Goal: Transaction & Acquisition: Obtain resource

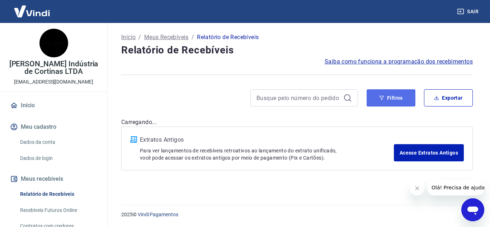
click at [390, 97] on button "Filtros" at bounding box center [391, 97] width 49 height 17
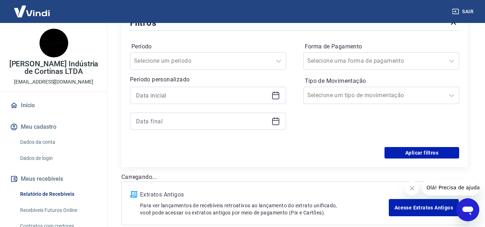
scroll to position [142, 0]
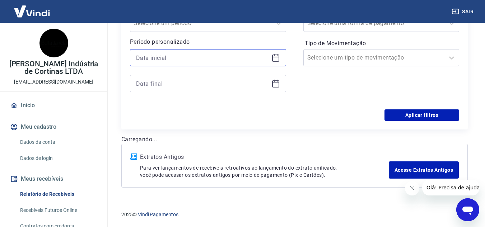
click at [149, 58] on input at bounding box center [202, 57] width 132 height 11
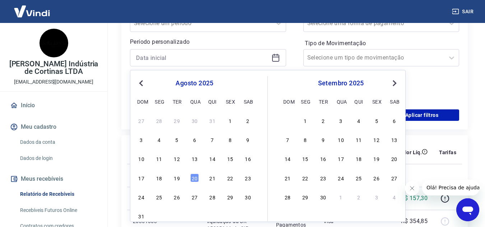
click at [142, 83] on span "Previous Month" at bounding box center [142, 83] width 0 height 8
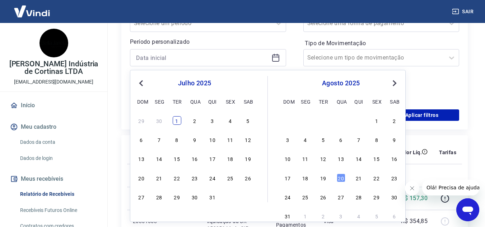
click at [177, 121] on div "1" at bounding box center [177, 120] width 9 height 9
type input "[DATE]"
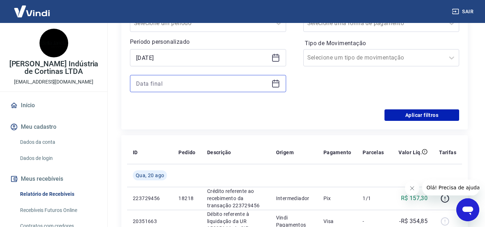
click at [189, 81] on input at bounding box center [202, 83] width 132 height 11
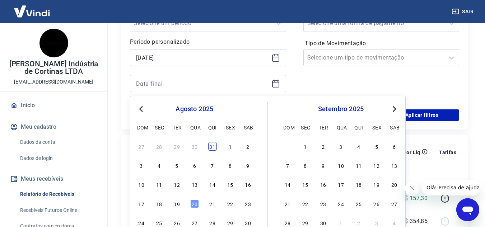
click at [213, 149] on div "31" at bounding box center [212, 146] width 9 height 9
type input "[DATE]"
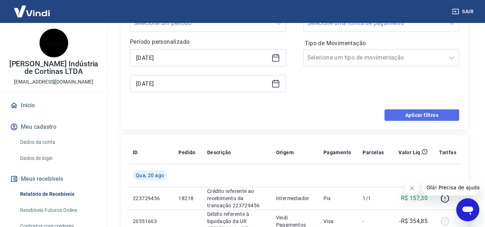
click at [405, 119] on button "Aplicar filtros" at bounding box center [422, 115] width 75 height 11
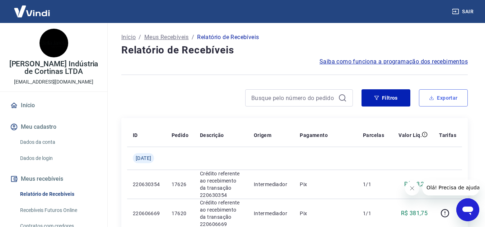
click at [433, 96] on icon "button" at bounding box center [431, 98] width 5 height 5
type input "[DATE]"
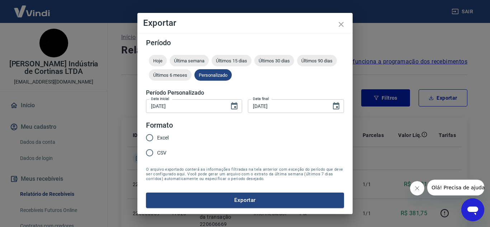
click at [164, 139] on span "Excel" at bounding box center [162, 138] width 11 height 8
click at [157, 139] on input "Excel" at bounding box center [149, 137] width 15 height 15
radio input "true"
click at [270, 203] on button "Exportar" at bounding box center [245, 200] width 198 height 15
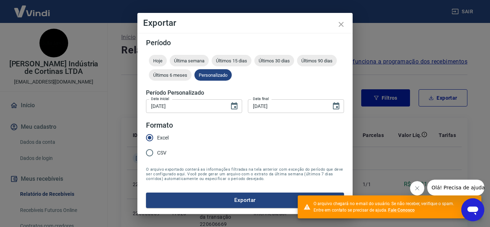
click at [161, 153] on span "CSV" at bounding box center [161, 153] width 9 height 8
click at [157, 153] on input "CSV" at bounding box center [149, 152] width 15 height 15
radio input "true"
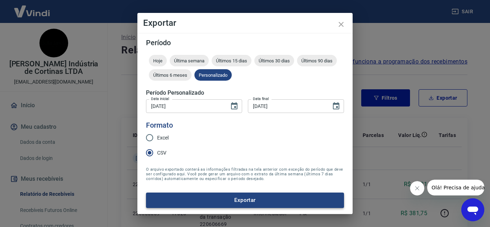
click at [248, 203] on button "Exportar" at bounding box center [245, 200] width 198 height 15
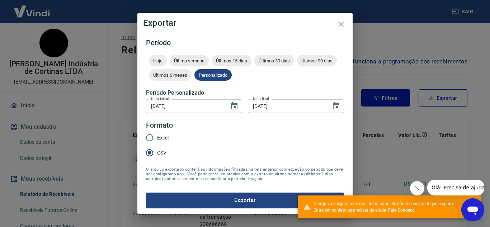
click at [287, 109] on input "[DATE]" at bounding box center [287, 105] width 78 height 13
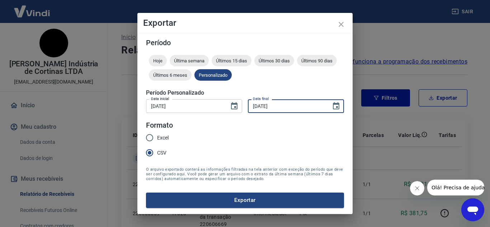
click at [287, 109] on input "[DATE]" at bounding box center [287, 105] width 78 height 13
click at [343, 23] on icon "close" at bounding box center [341, 24] width 5 height 5
